Goal: Check status

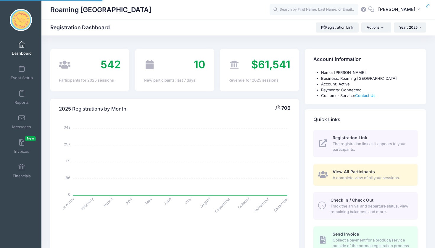
select select
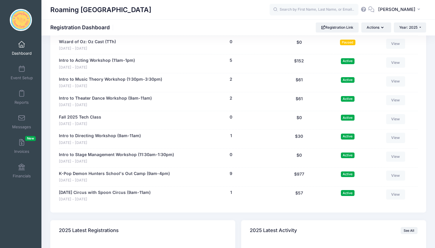
scroll to position [1188, 0]
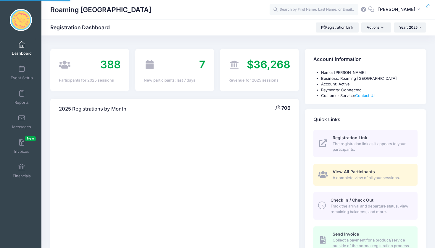
select select
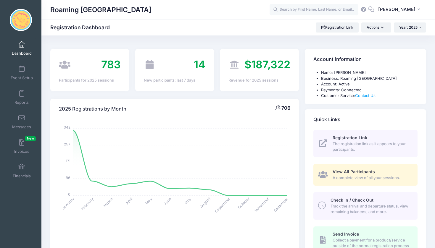
scroll to position [1188, 0]
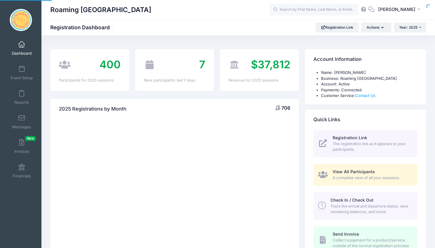
select select
